Goal: Task Accomplishment & Management: Use online tool/utility

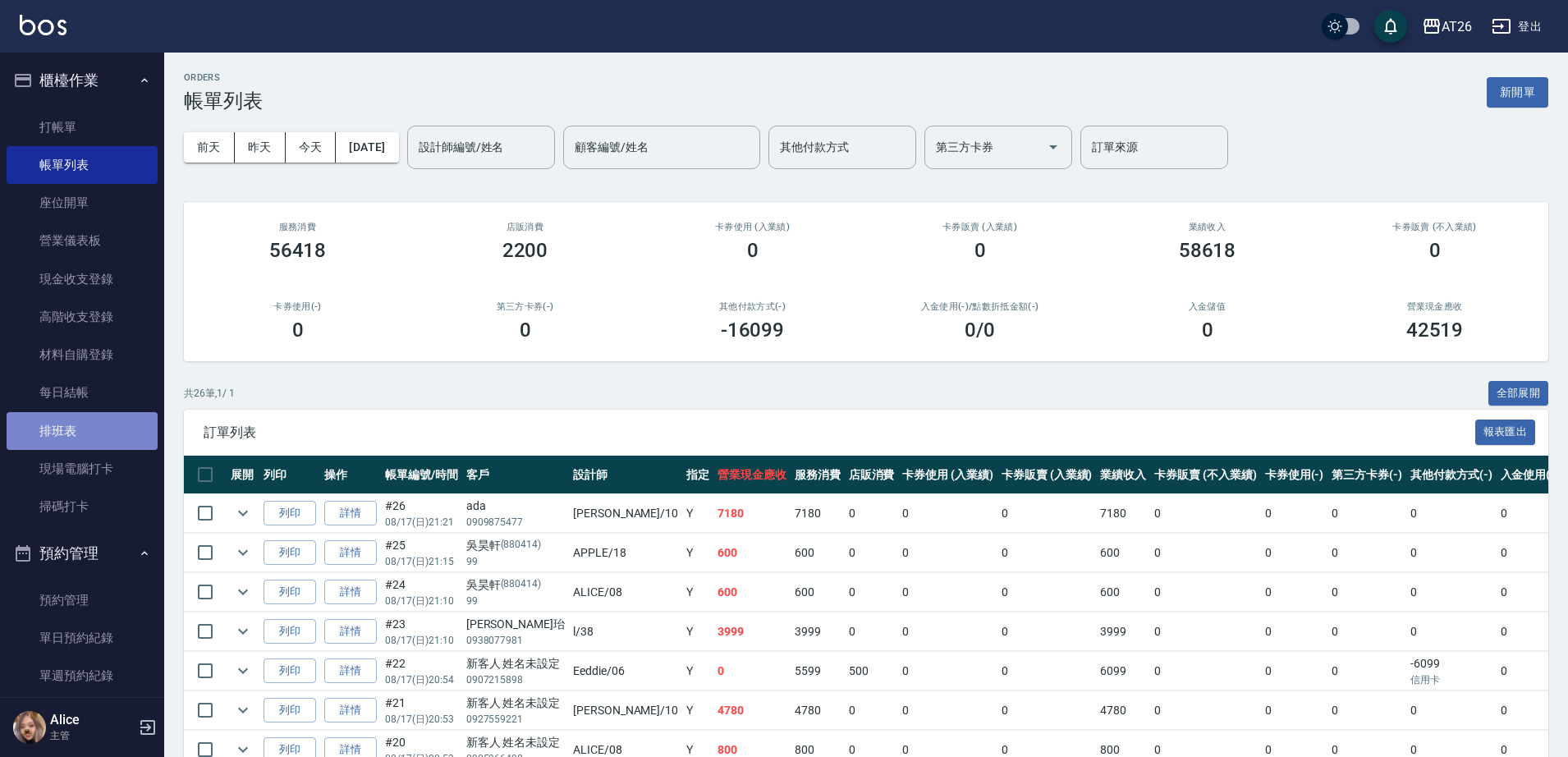
click at [92, 424] on link "排班表" at bounding box center [83, 431] width 151 height 38
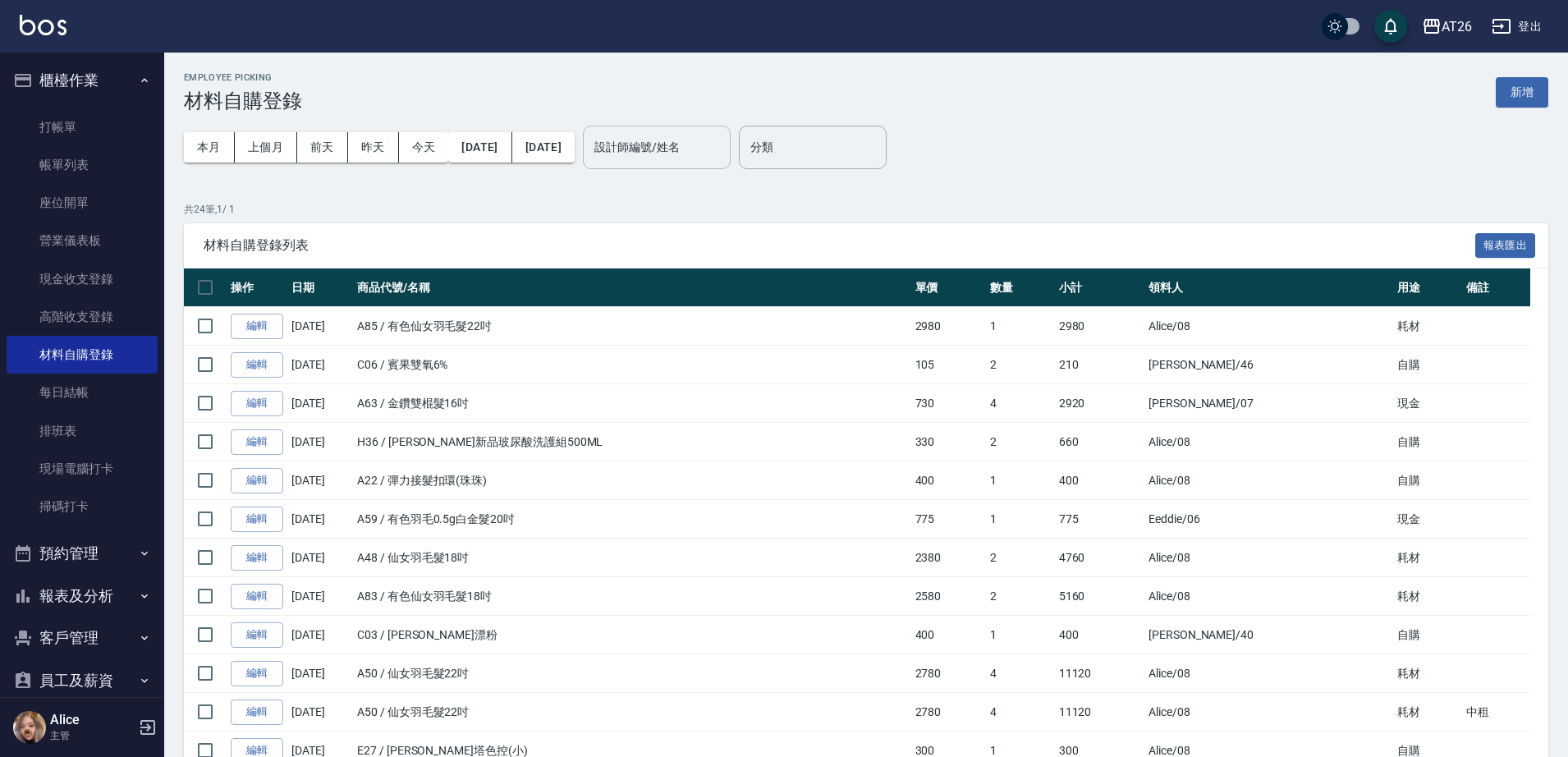
click at [705, 147] on div "設計師編號/姓名 設計師編號/姓名" at bounding box center [656, 147] width 148 height 44
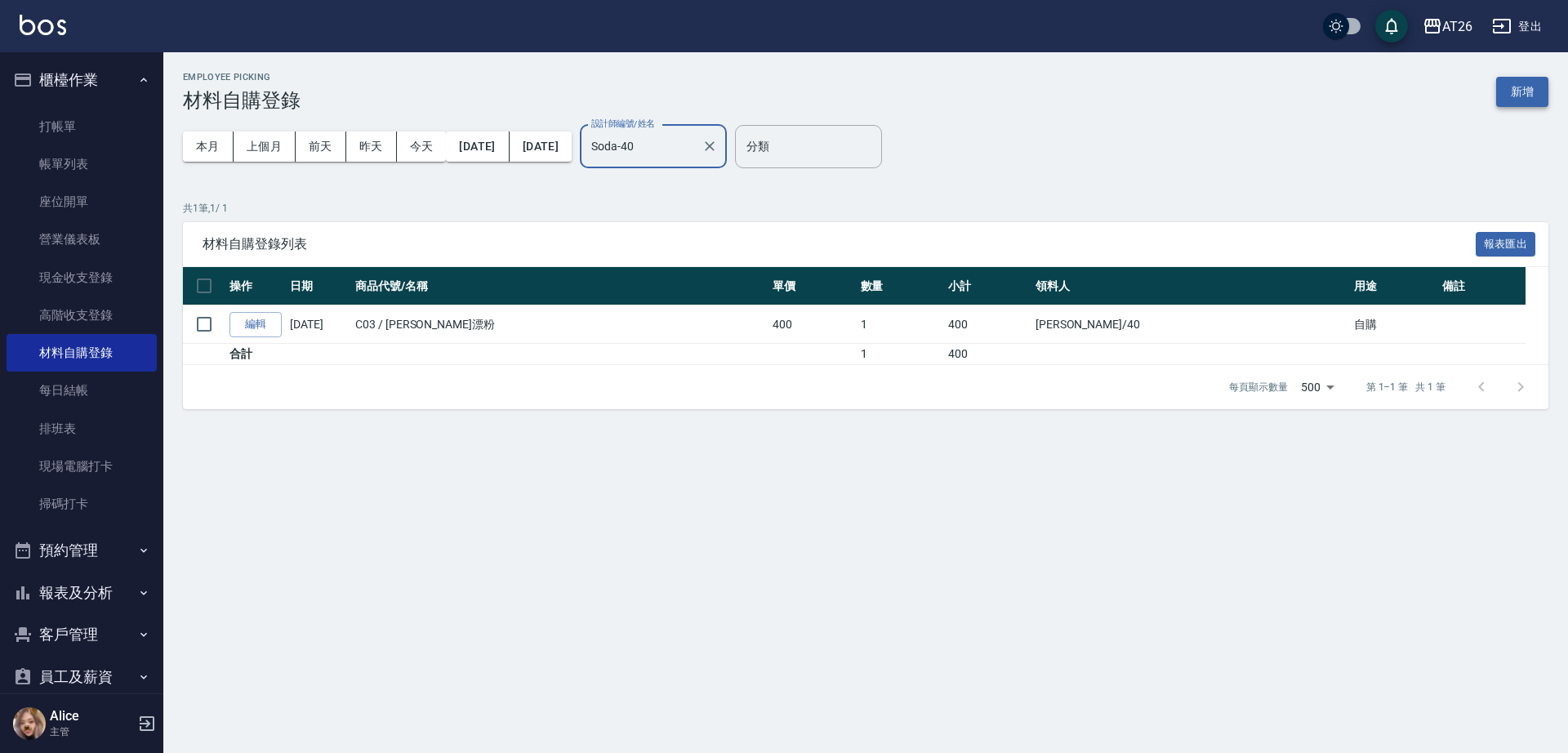
type input "Soda-40"
click at [1531, 82] on button "新增" at bounding box center [1522, 91] width 52 height 30
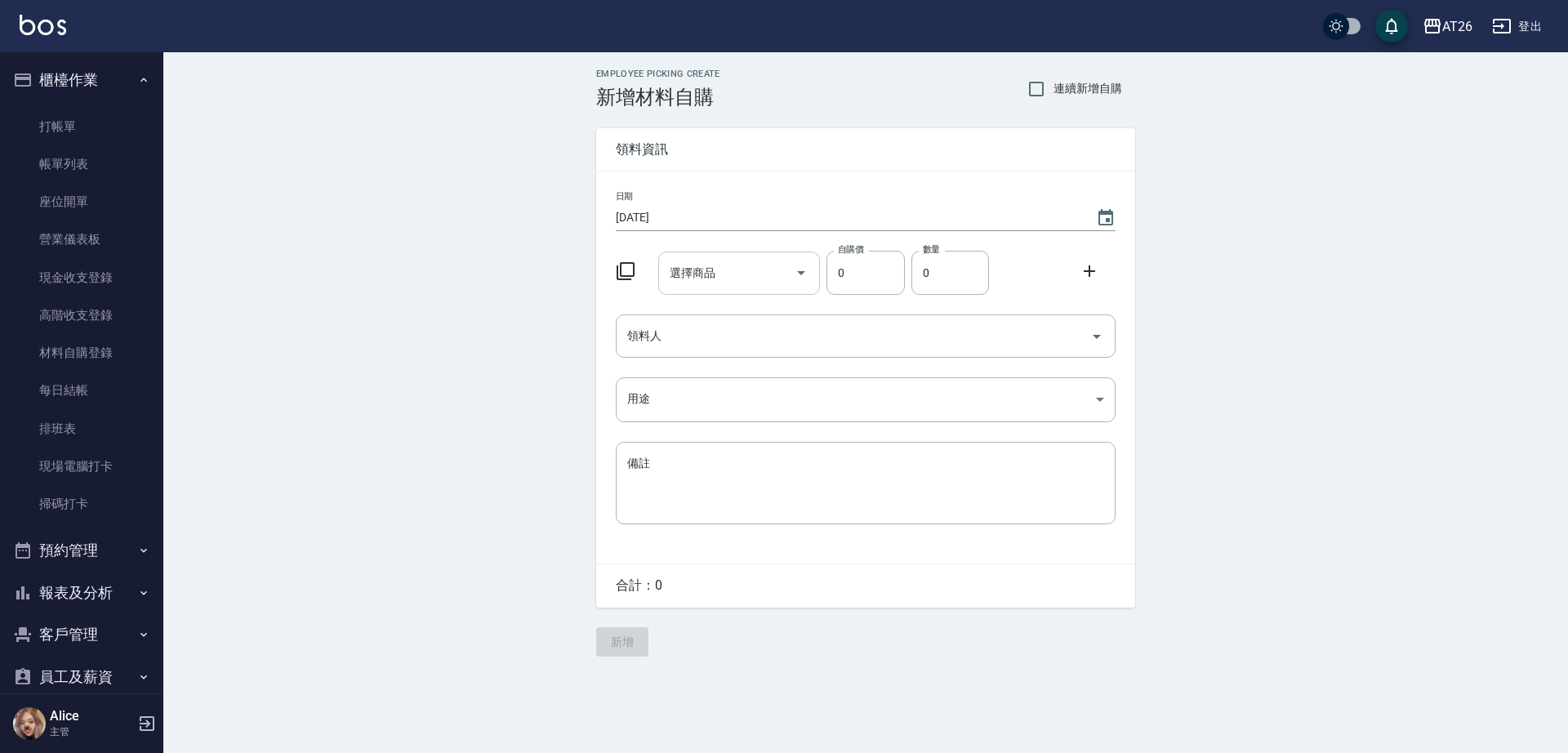
click at [725, 269] on input "選擇商品" at bounding box center [727, 273] width 124 height 29
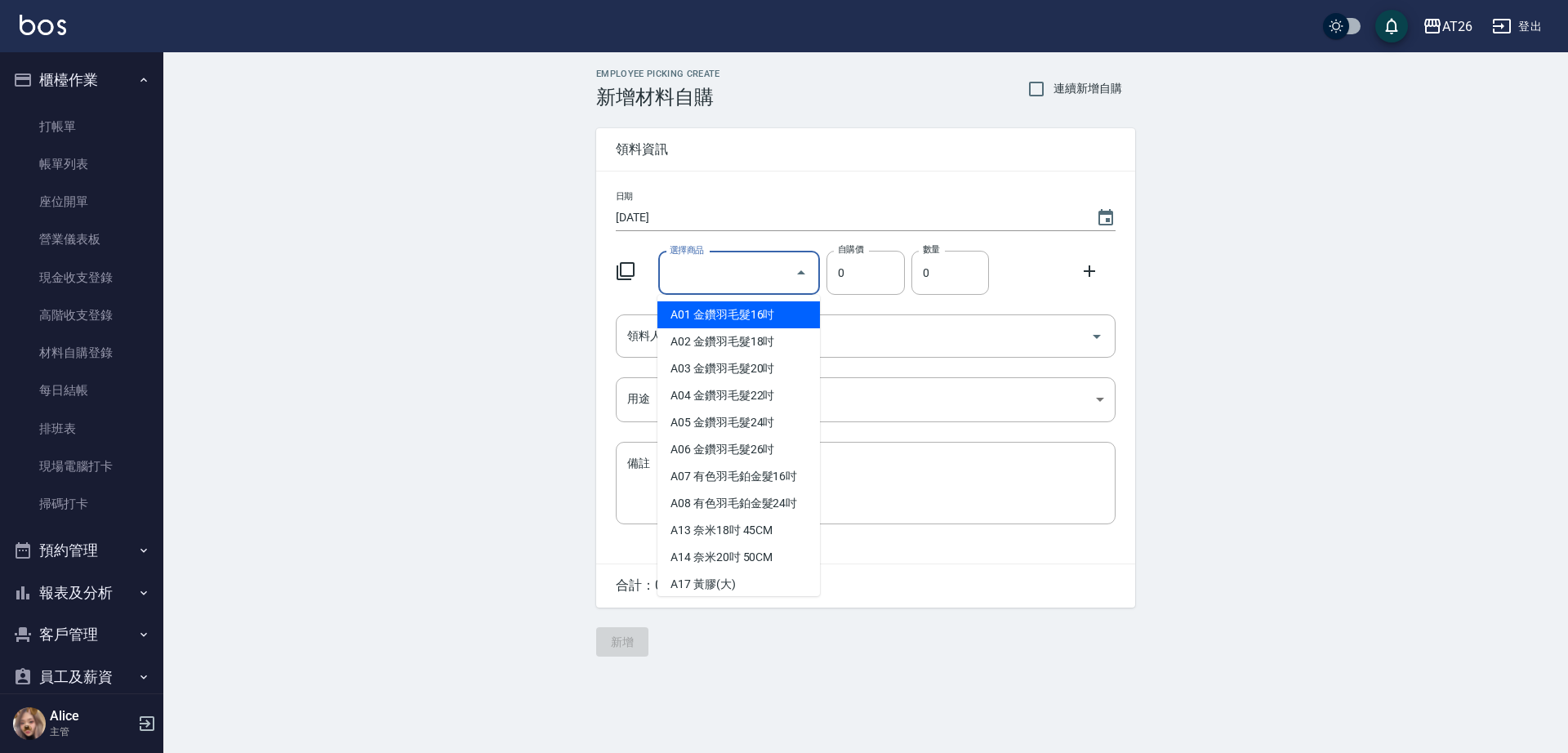
type input "賓果雙氧3%"
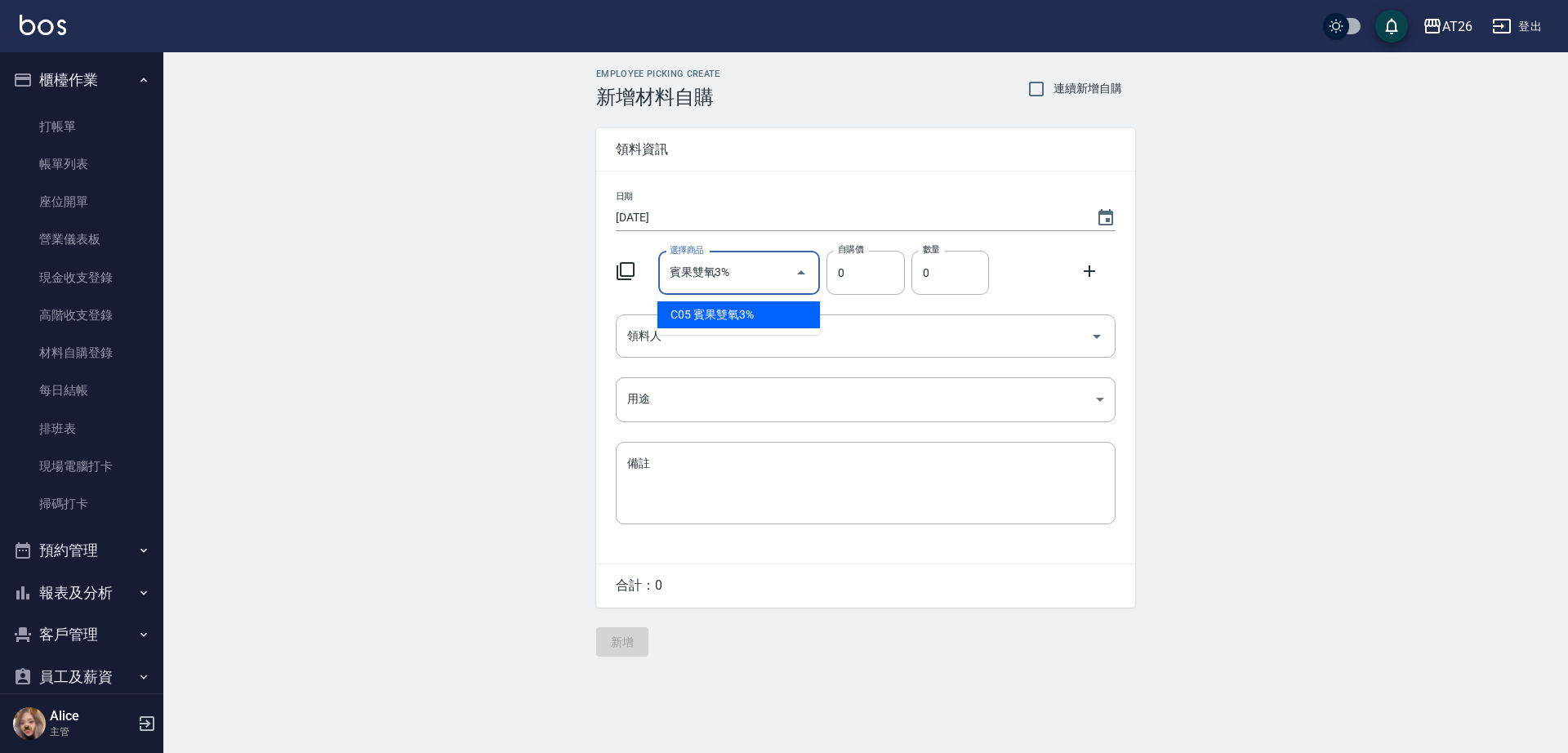
type input "105"
type input "1"
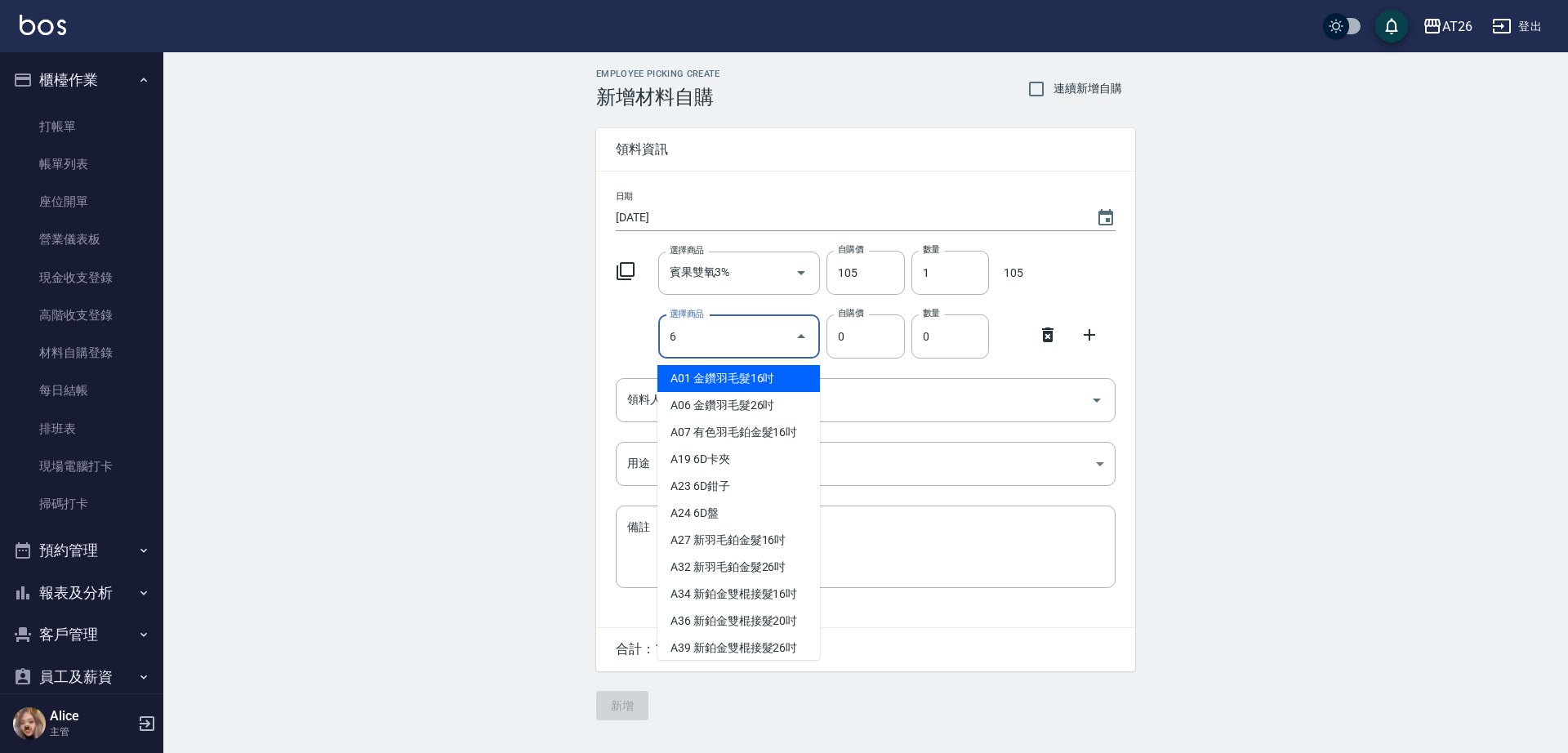
drag, startPoint x: 728, startPoint y: 342, endPoint x: 667, endPoint y: 335, distance: 61.4
click at [667, 335] on input "6" at bounding box center [727, 337] width 124 height 29
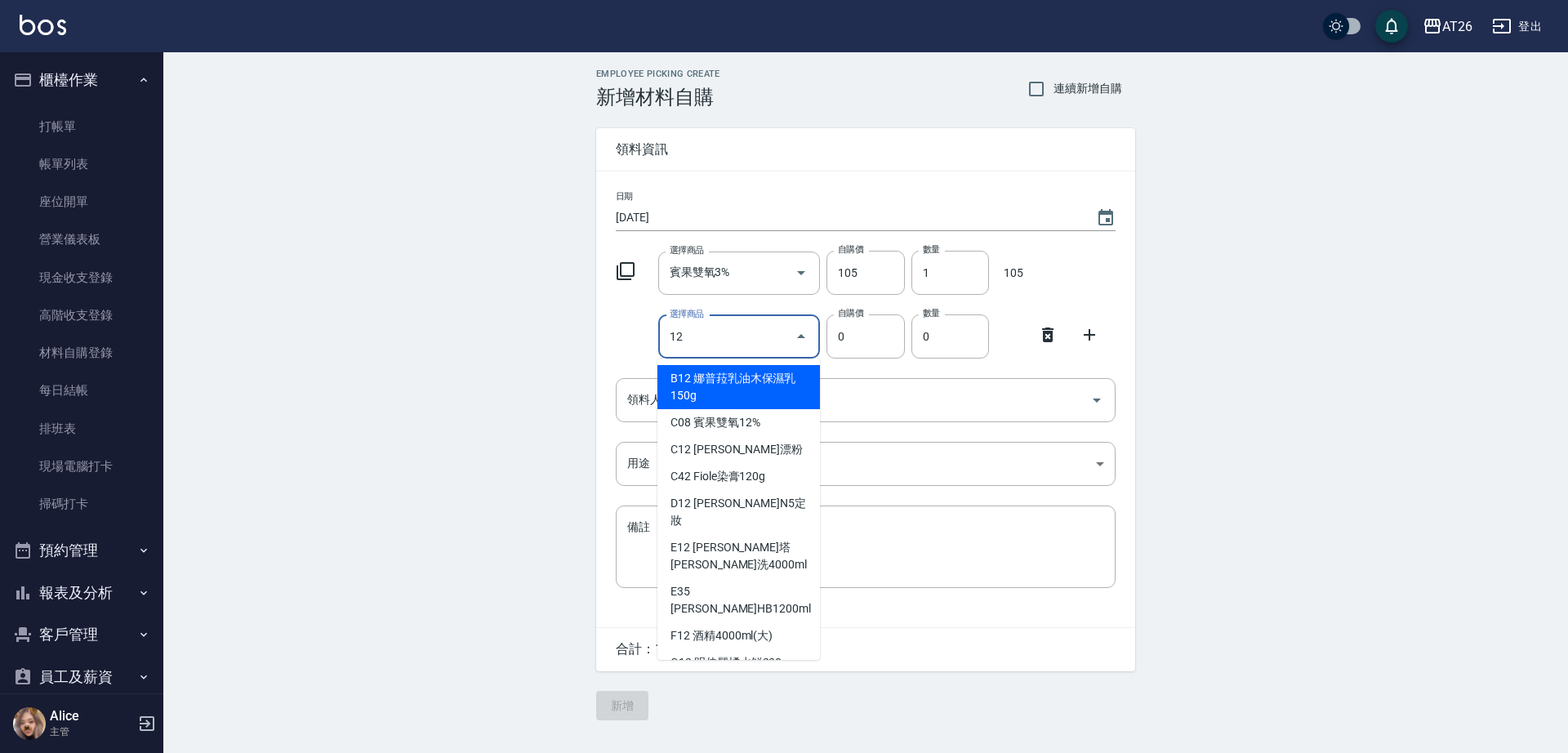
type input "娜普菈乳油木保濕乳150g"
type input "420"
type input "1"
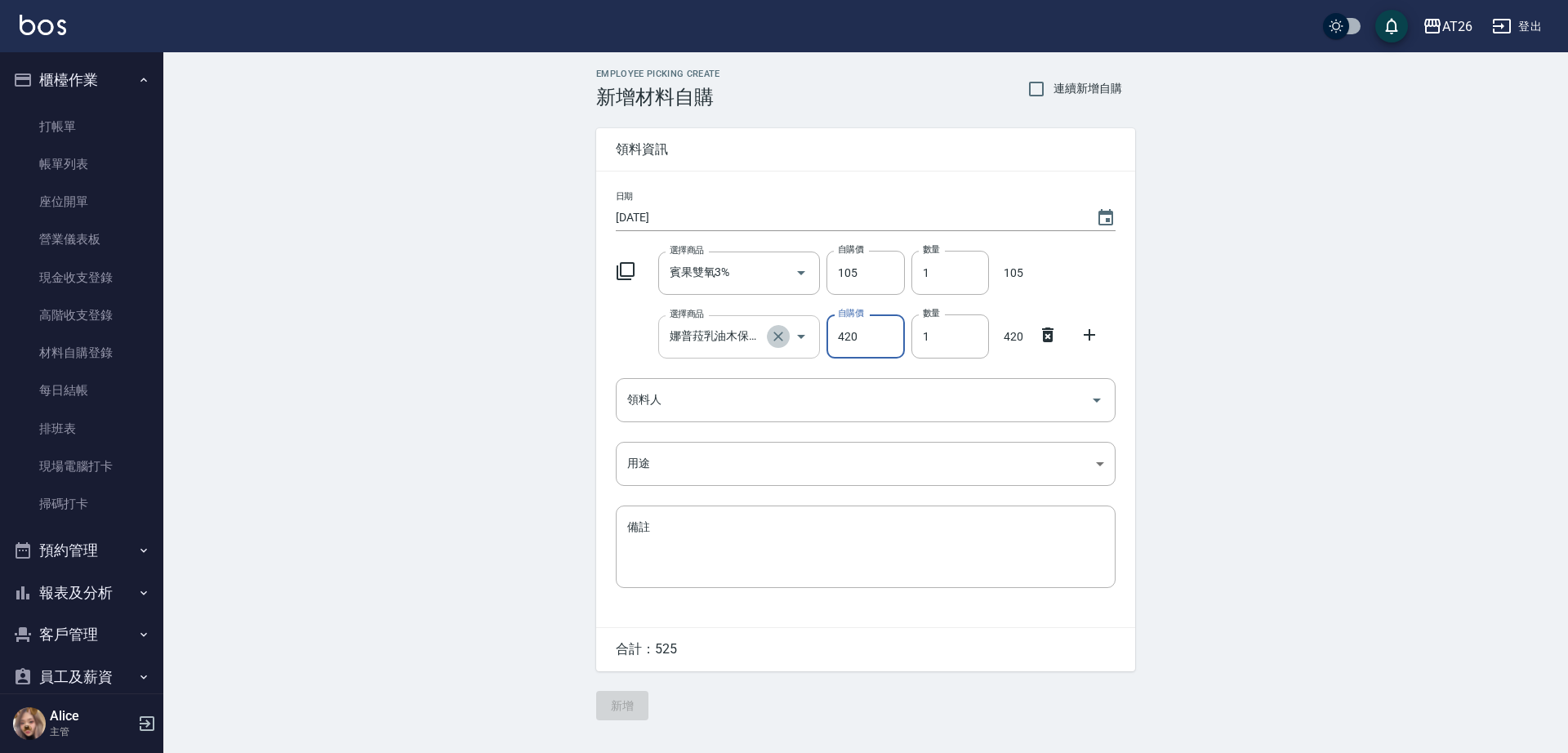
click at [785, 336] on icon "Clear" at bounding box center [777, 336] width 16 height 16
type input "0"
click at [719, 339] on input "選擇商品" at bounding box center [727, 337] width 124 height 29
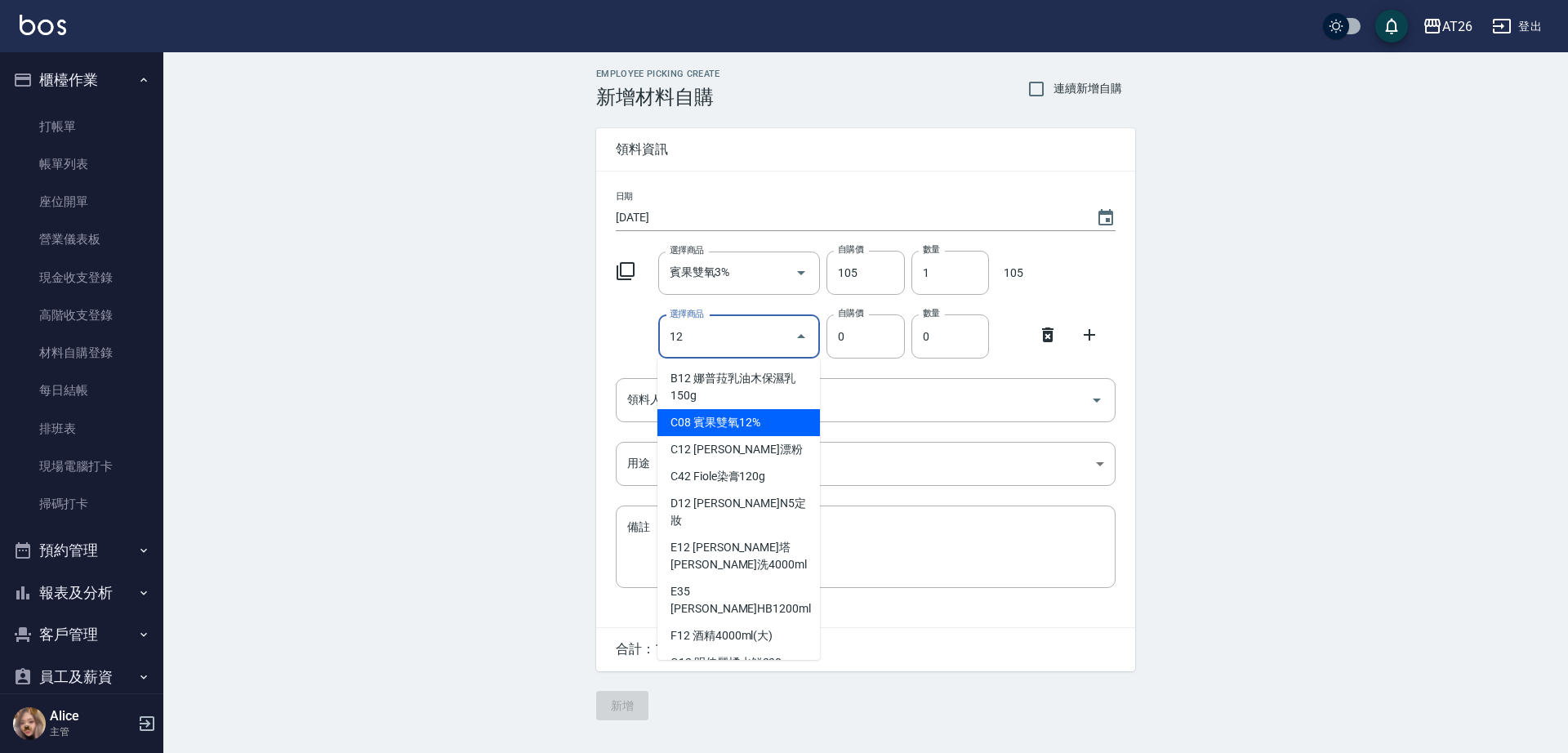
click at [742, 427] on li "C08 賓果雙氧12%" at bounding box center [739, 423] width 162 height 27
type input "賓果雙氧12%"
type input "105"
type input "1"
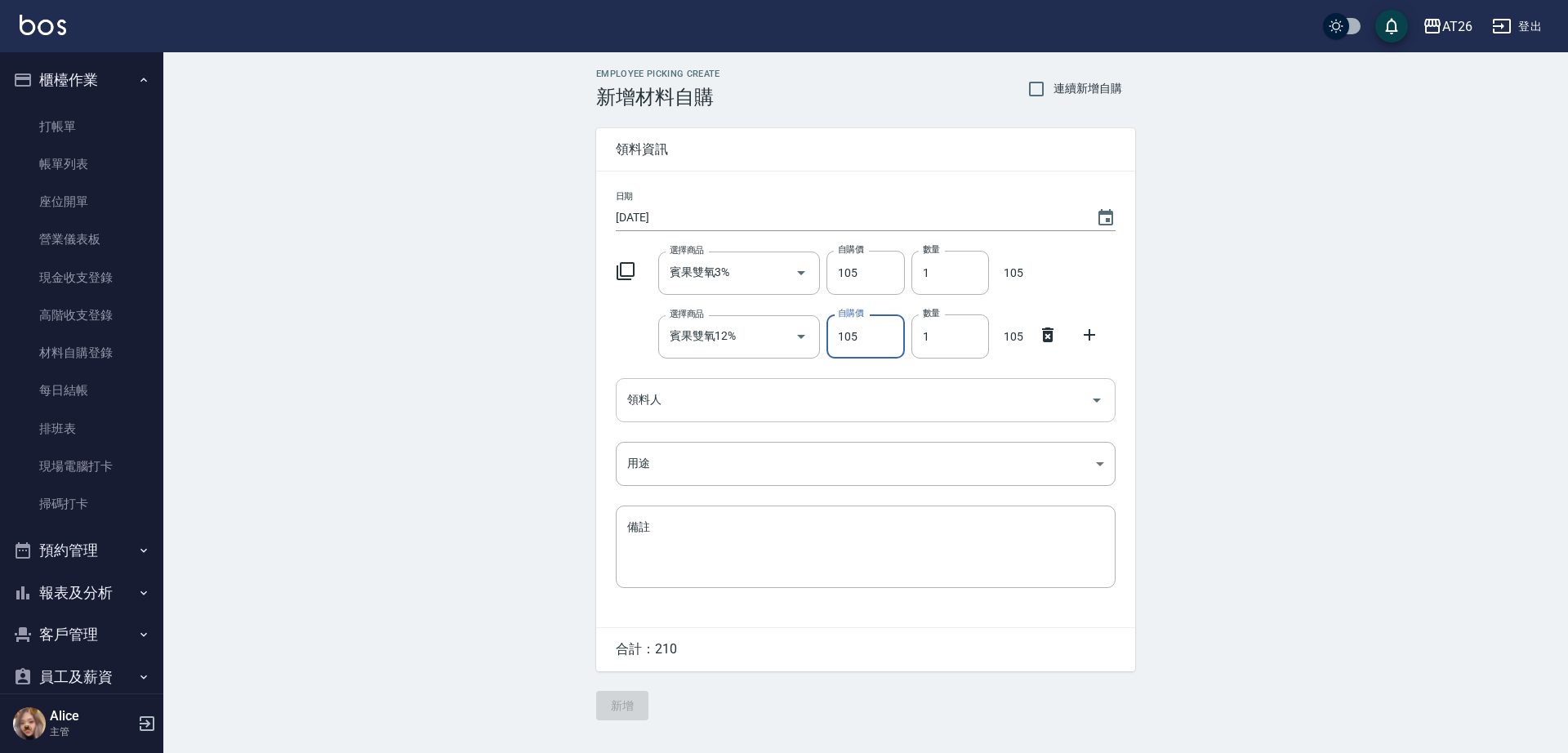
click at [835, 404] on input "領料人" at bounding box center [853, 400] width 461 height 29
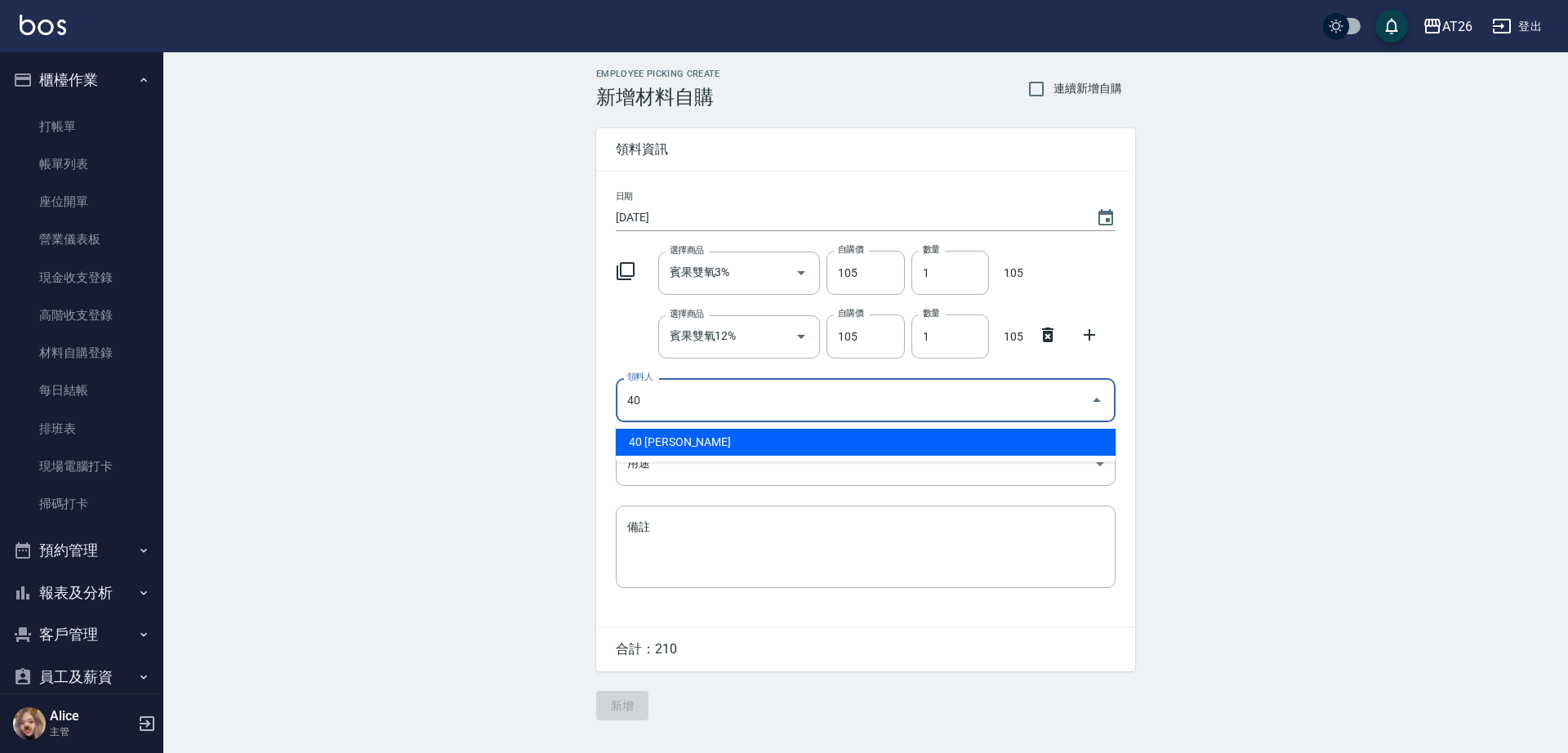
type input "40 [PERSON_NAME]"
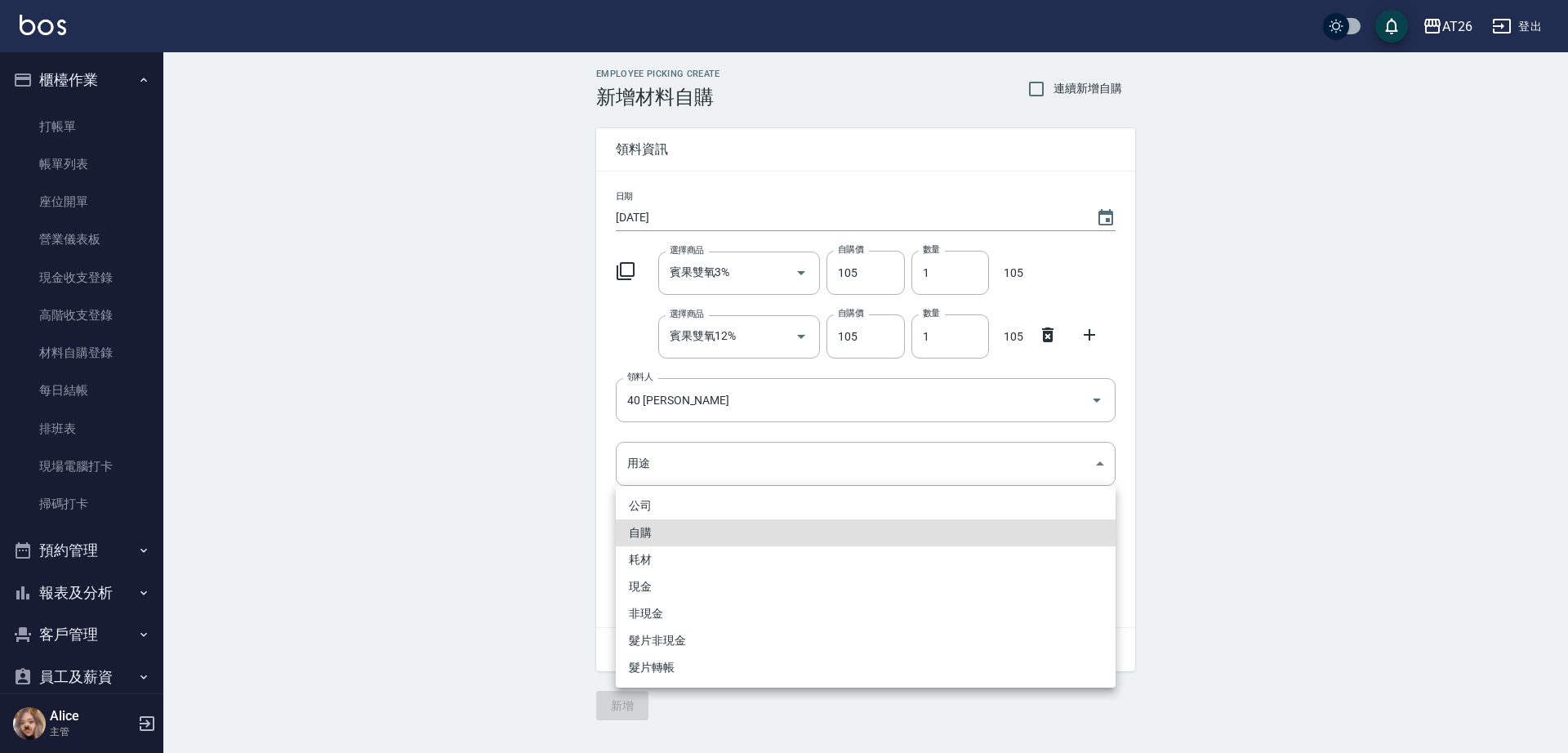
type input "自購"
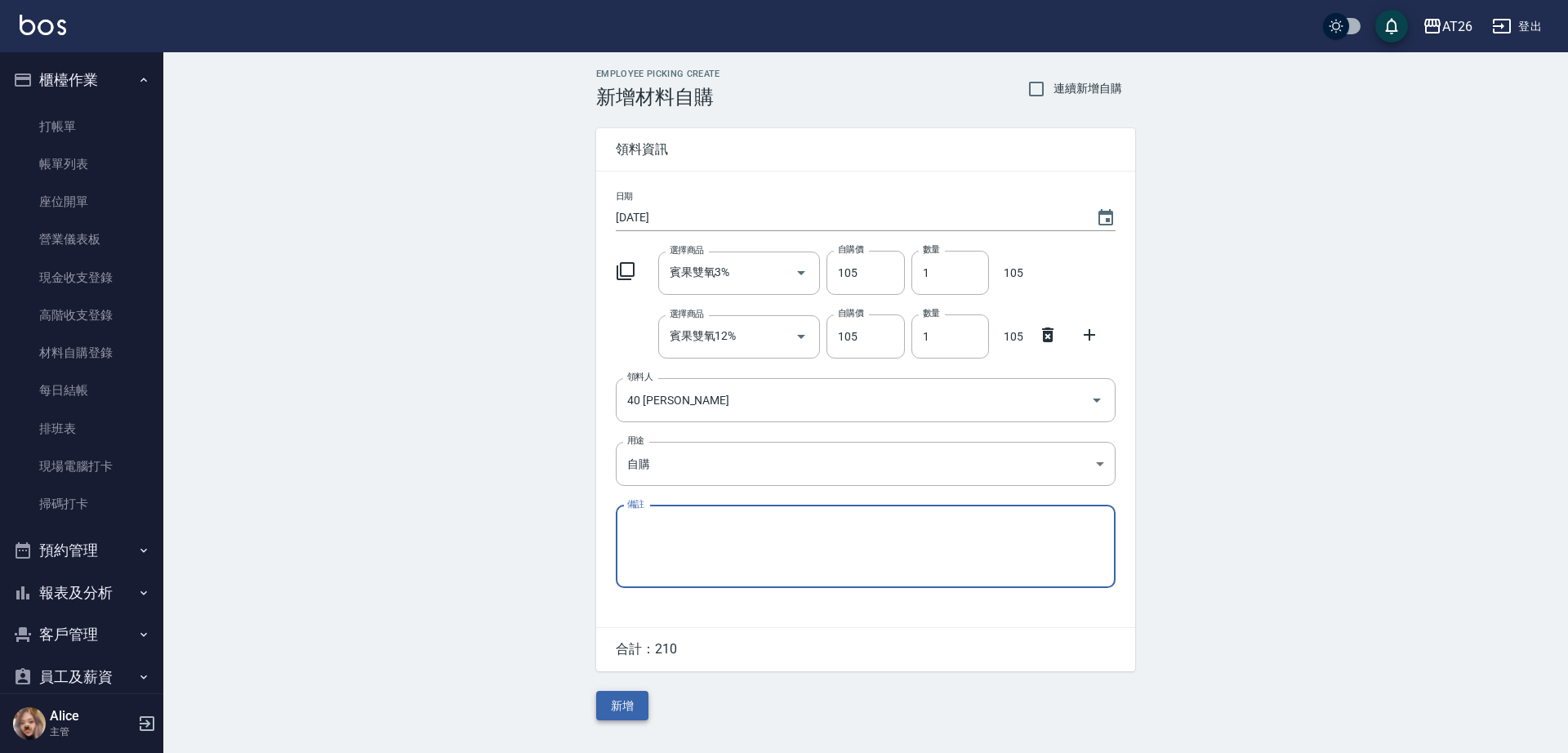
click at [622, 713] on button "新增" at bounding box center [622, 705] width 52 height 30
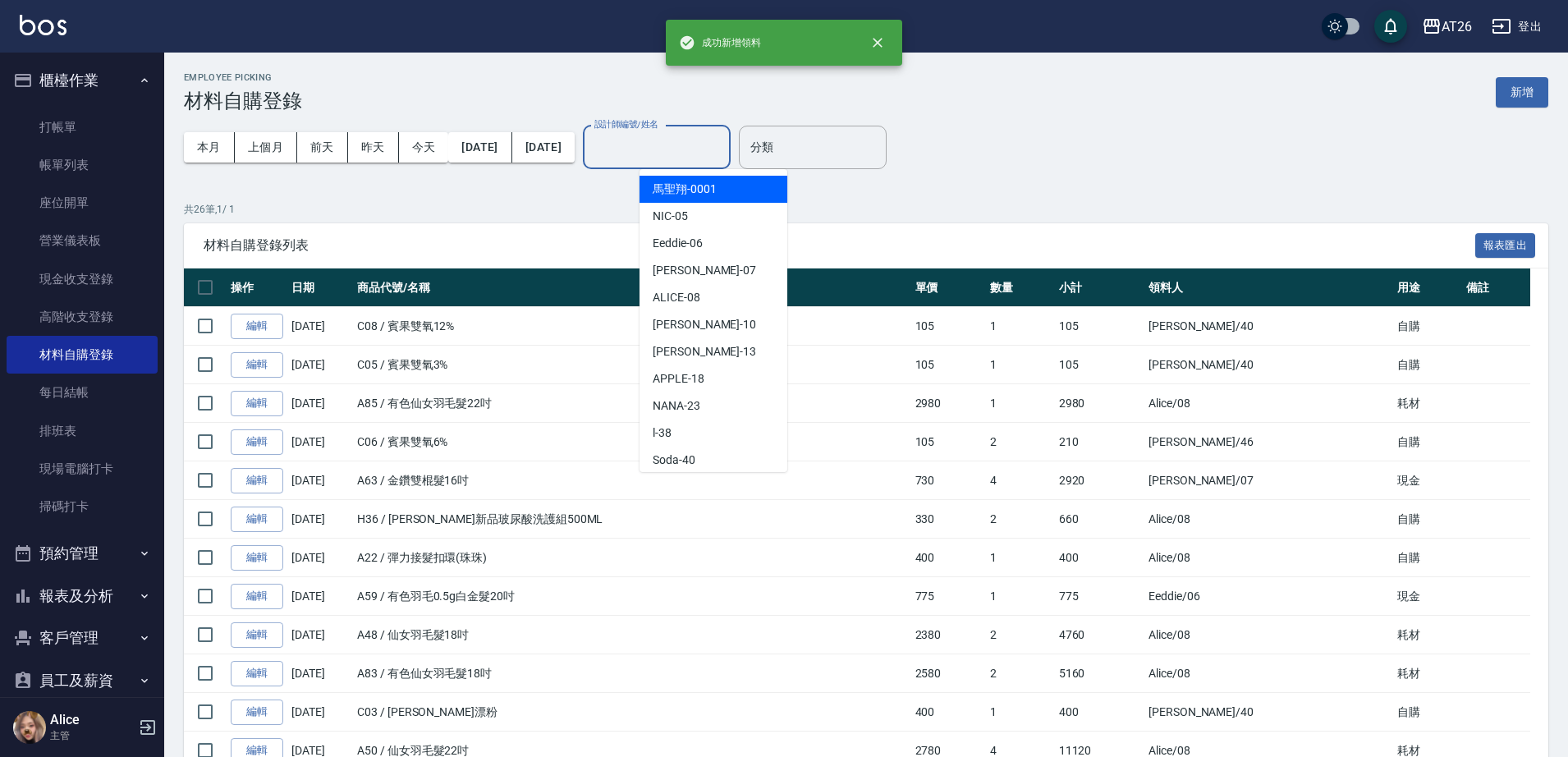
click at [684, 146] on input "設計師編號/姓名" at bounding box center [656, 148] width 133 height 29
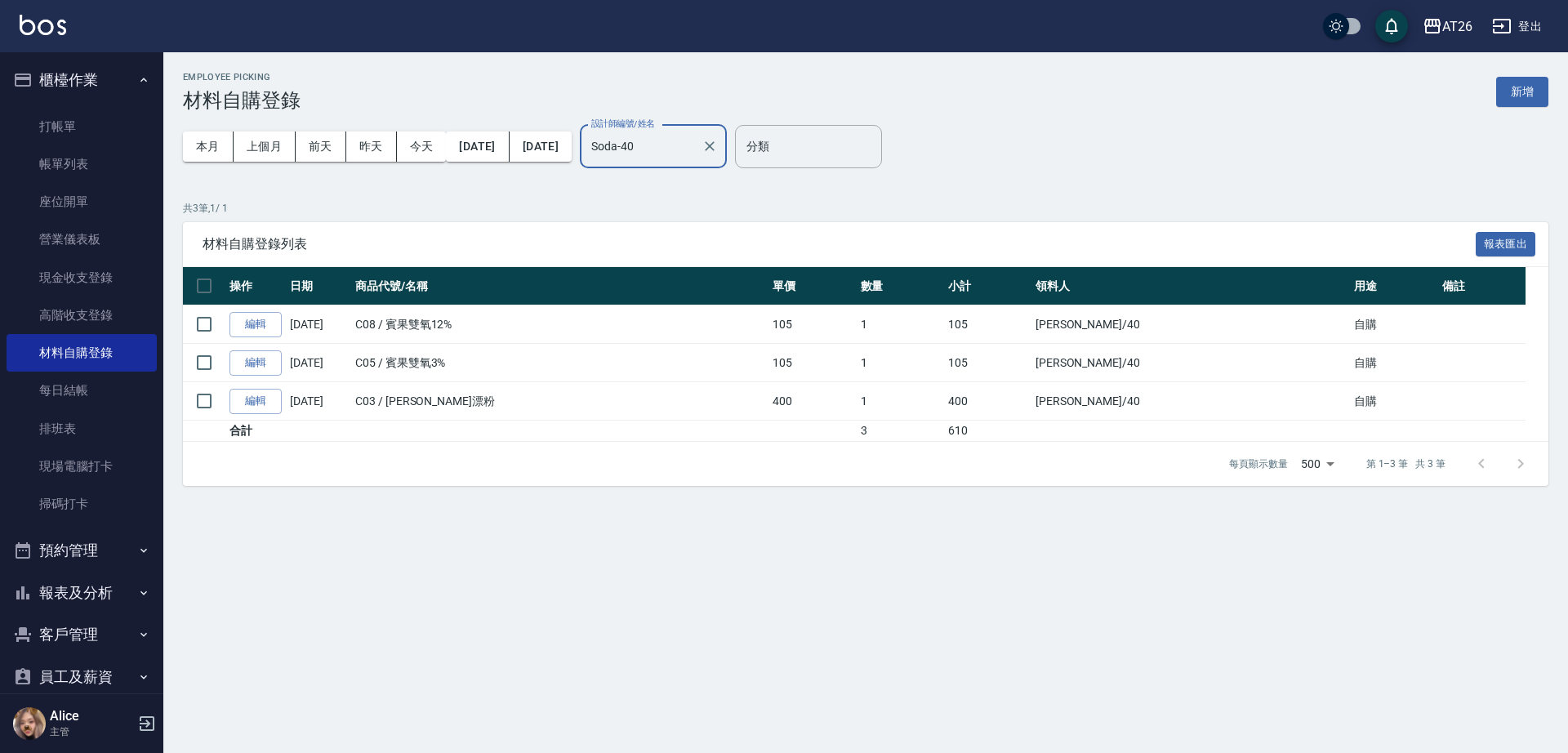
type input "Soda-40"
